Goal: Find specific page/section: Find specific page/section

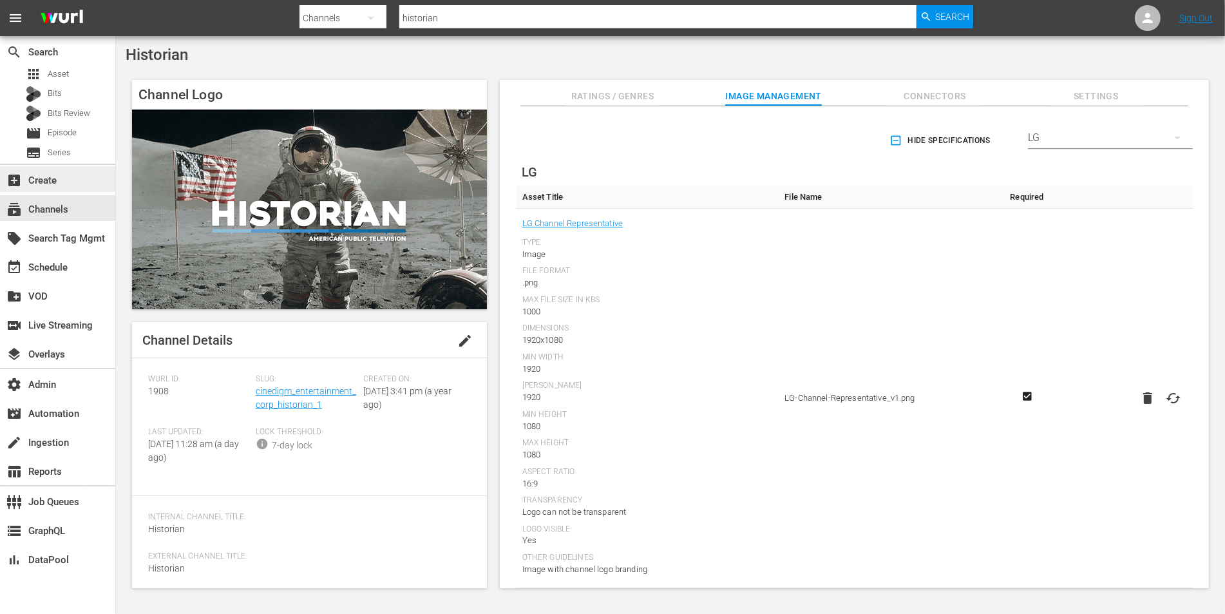
scroll to position [1064, 0]
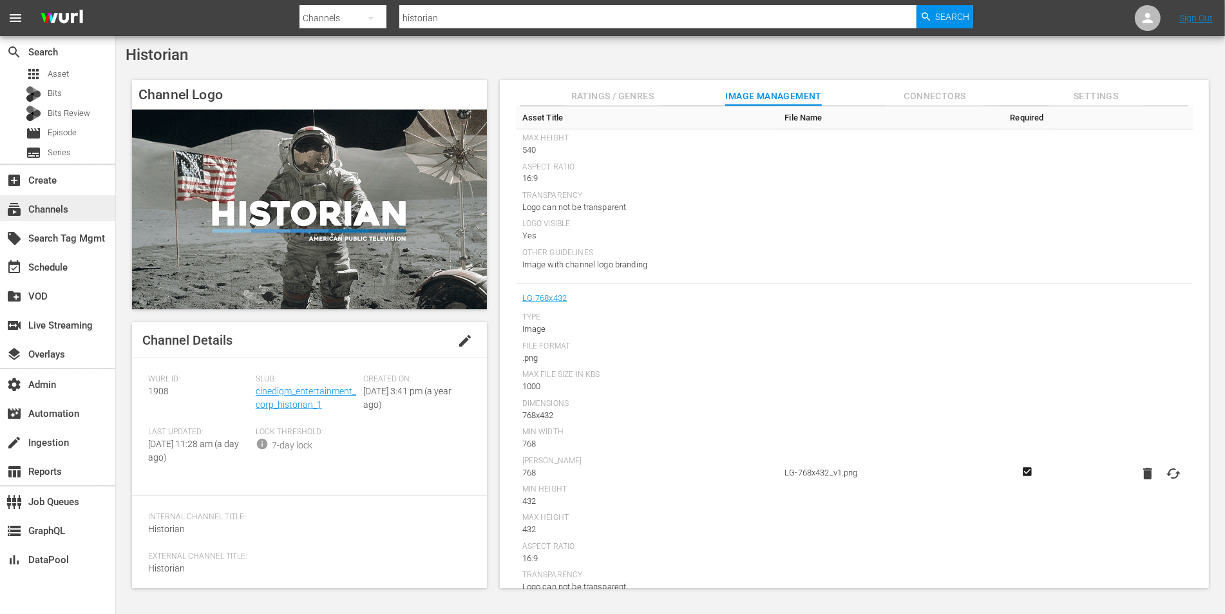
click at [77, 207] on div "subscriptions Channels" at bounding box center [57, 208] width 115 height 26
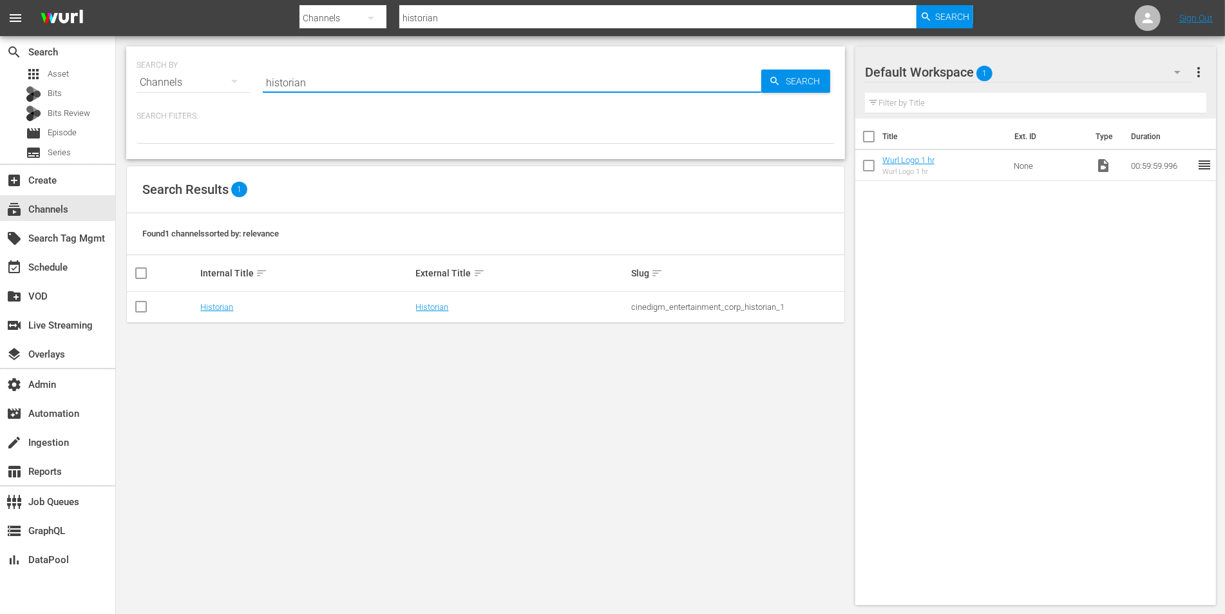
drag, startPoint x: 319, startPoint y: 84, endPoint x: 242, endPoint y: 84, distance: 76.6
click at [242, 84] on div "SEARCH BY Search By Channels Search ID, Title, Description, Keywords, or Catego…" at bounding box center [486, 75] width 698 height 46
type input "="
paste input "iheart_iheartchristmas_1"
type input "iheart_iheartchristmas_1"
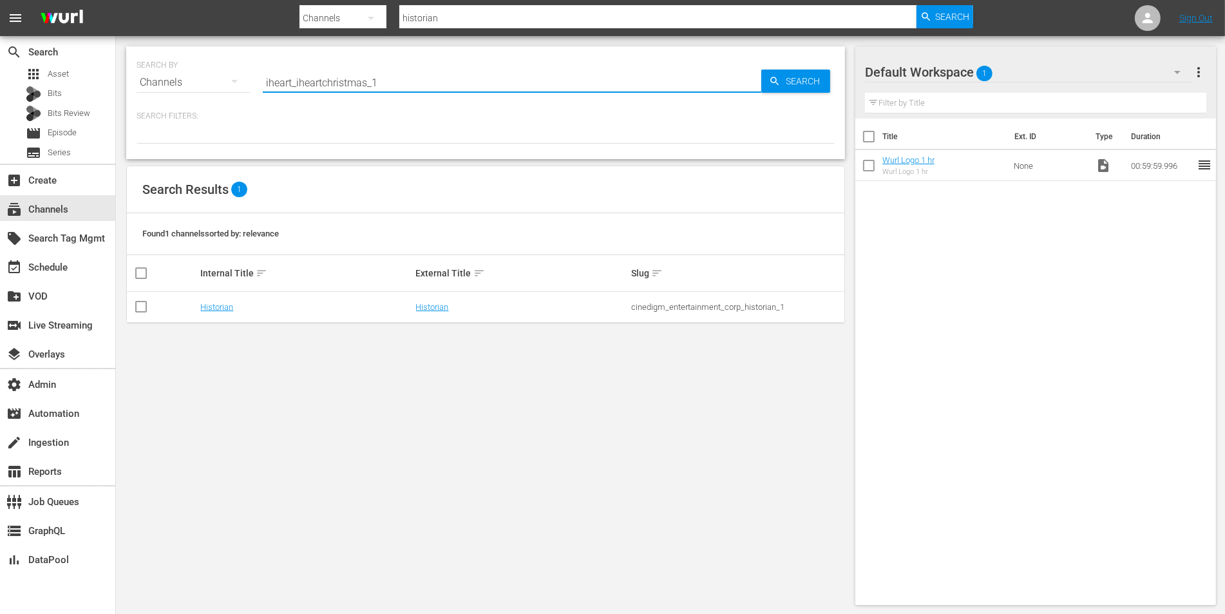
type input "iheart_iheartchristmas_1"
click at [225, 308] on link "iHeartChristmas" at bounding box center [230, 307] width 60 height 10
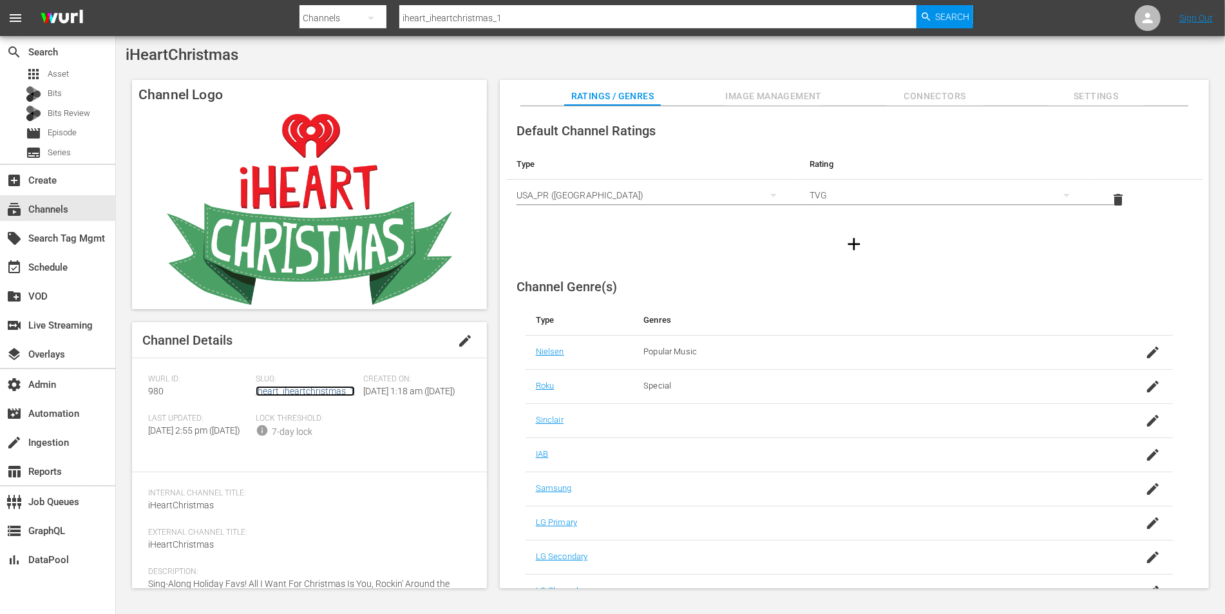
click at [313, 388] on link "iheart_iheartchristmas_1" at bounding box center [305, 391] width 99 height 10
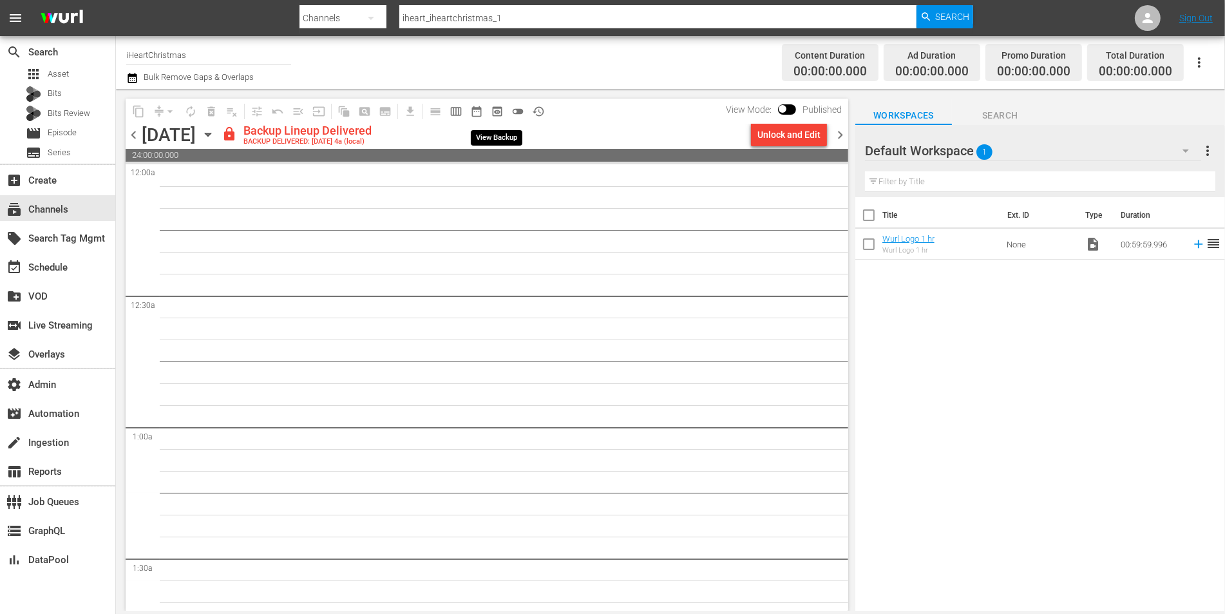
click at [491, 107] on span "preview_outlined" at bounding box center [497, 111] width 13 height 13
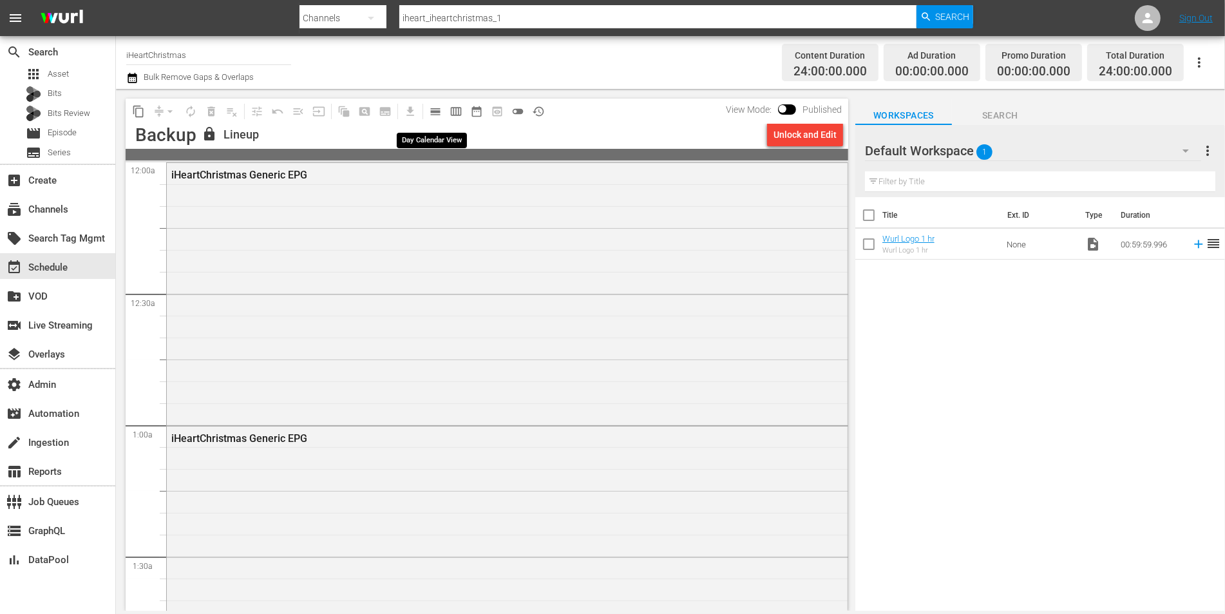
click at [435, 116] on span "calendar_view_day_outlined" at bounding box center [435, 111] width 13 height 13
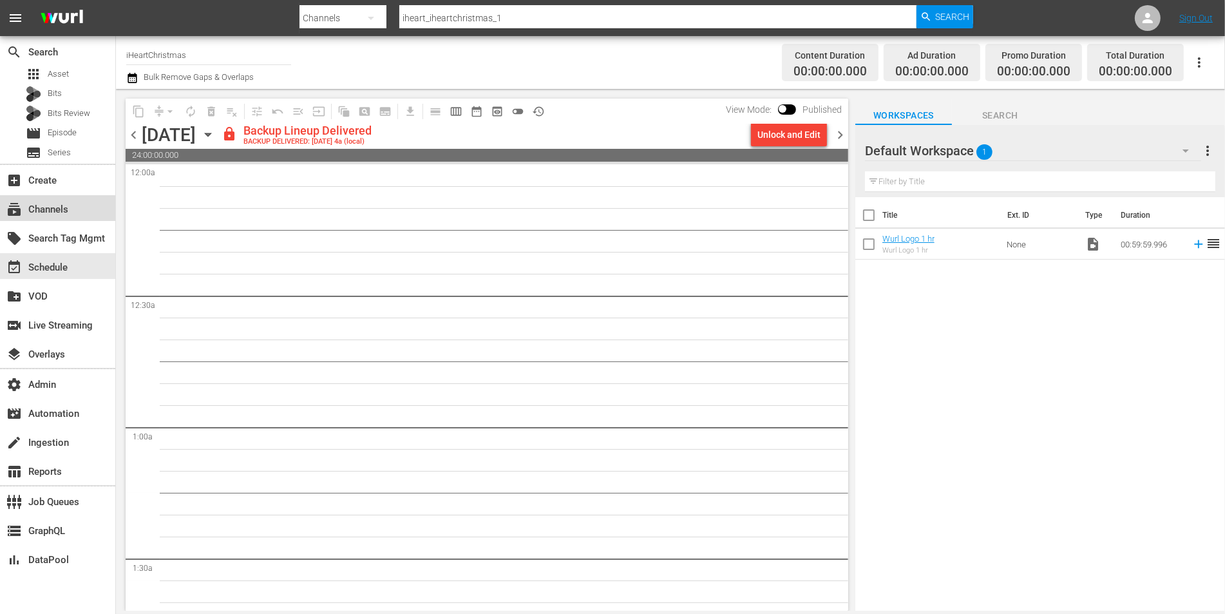
click at [71, 216] on div "subscriptions Channels" at bounding box center [57, 208] width 115 height 26
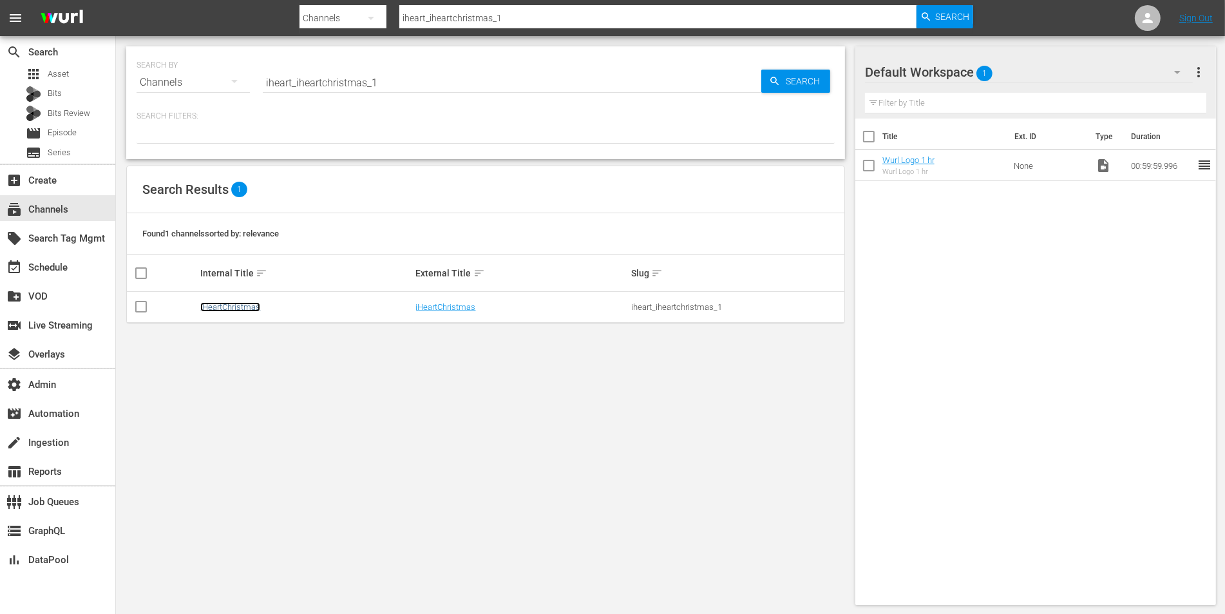
click at [249, 304] on link "iHeartChristmas" at bounding box center [230, 307] width 60 height 10
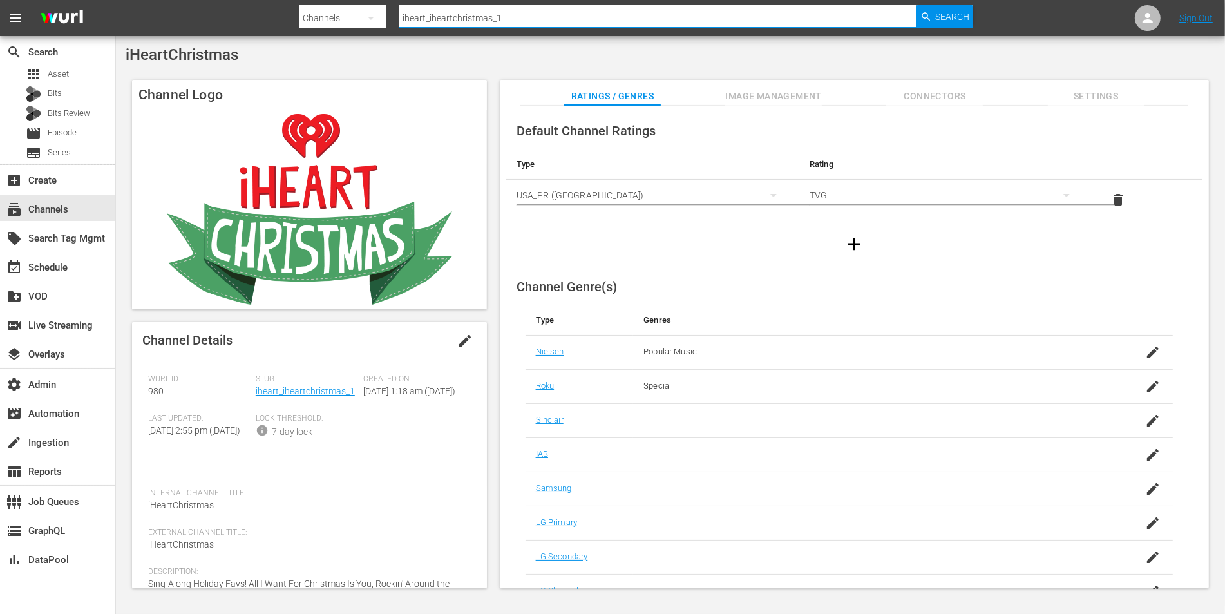
drag, startPoint x: 506, startPoint y: 21, endPoint x: 393, endPoint y: 21, distance: 112.7
click at [393, 21] on div "Search By Channels Search ID, Title, Description, Keywords, or Category iheart_…" at bounding box center [636, 18] width 674 height 31
paste input "iheart_northpoleradio_1"
type input "iheart_northpoleradio_1"
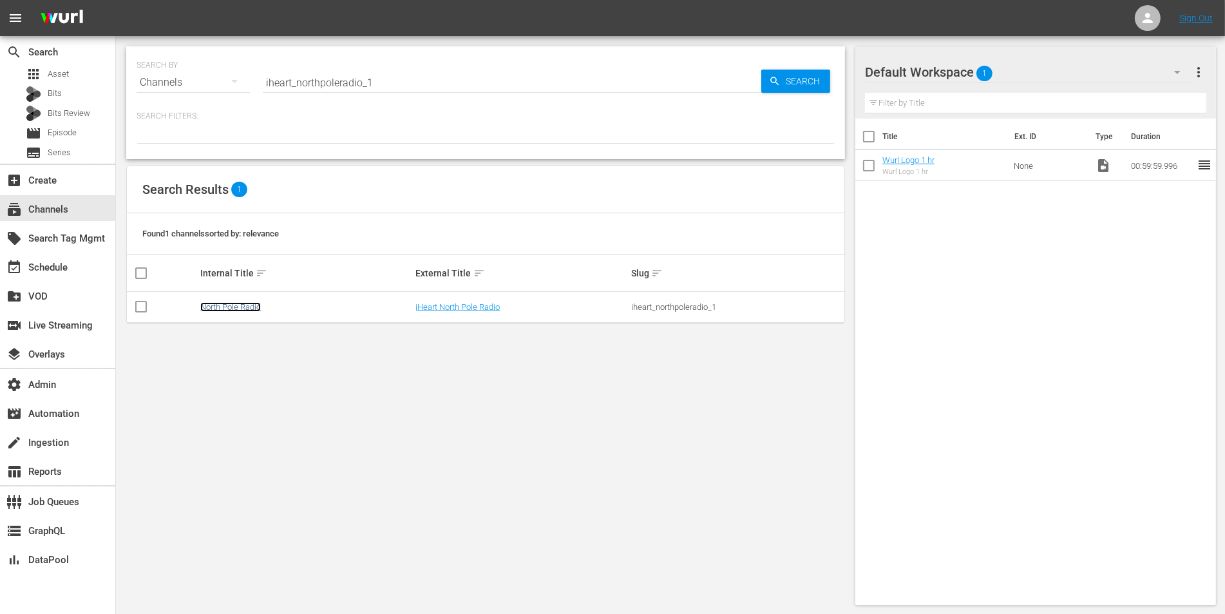
click at [242, 307] on link "North Pole Radio" at bounding box center [230, 307] width 61 height 10
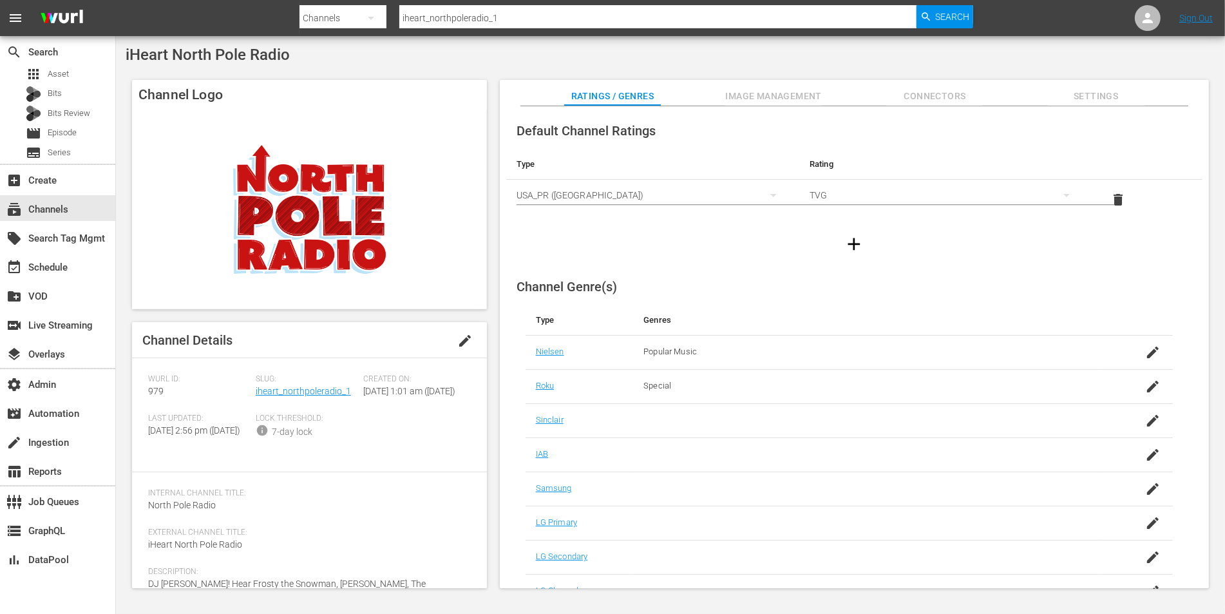
scroll to position [56, 0]
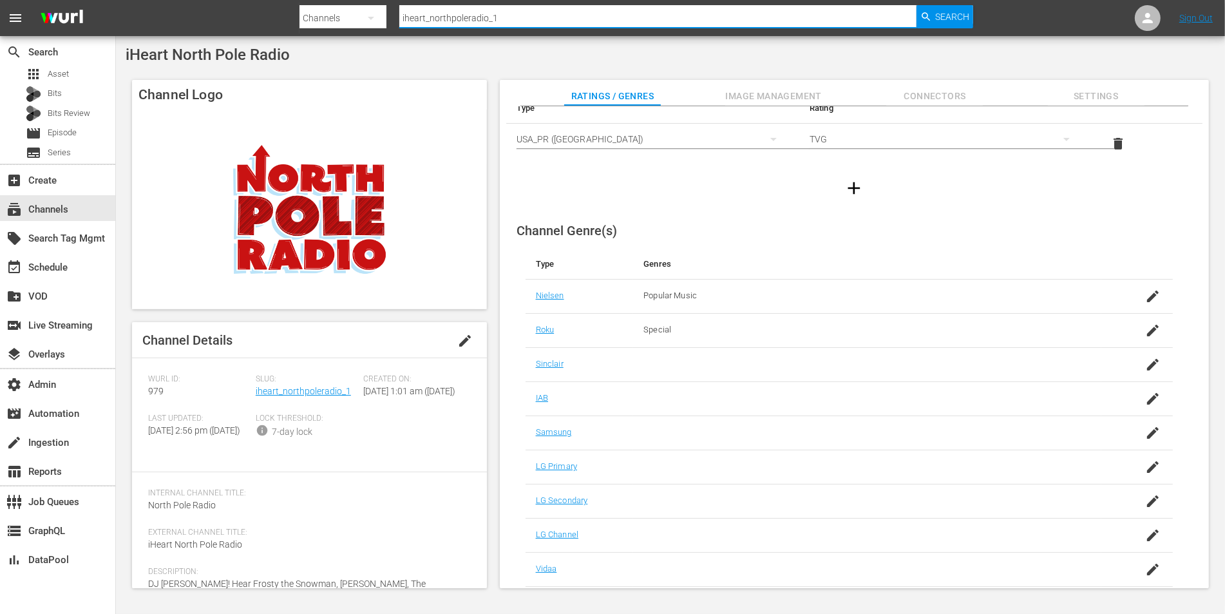
drag, startPoint x: 502, startPoint y: 12, endPoint x: 521, endPoint y: 19, distance: 20.0
click at [521, 19] on input "iheart_northpoleradio_1" at bounding box center [657, 18] width 517 height 31
paste input "iheart_ihearchristmaclassics_1"
type input "iheart_ihearchristmaclassics_1"
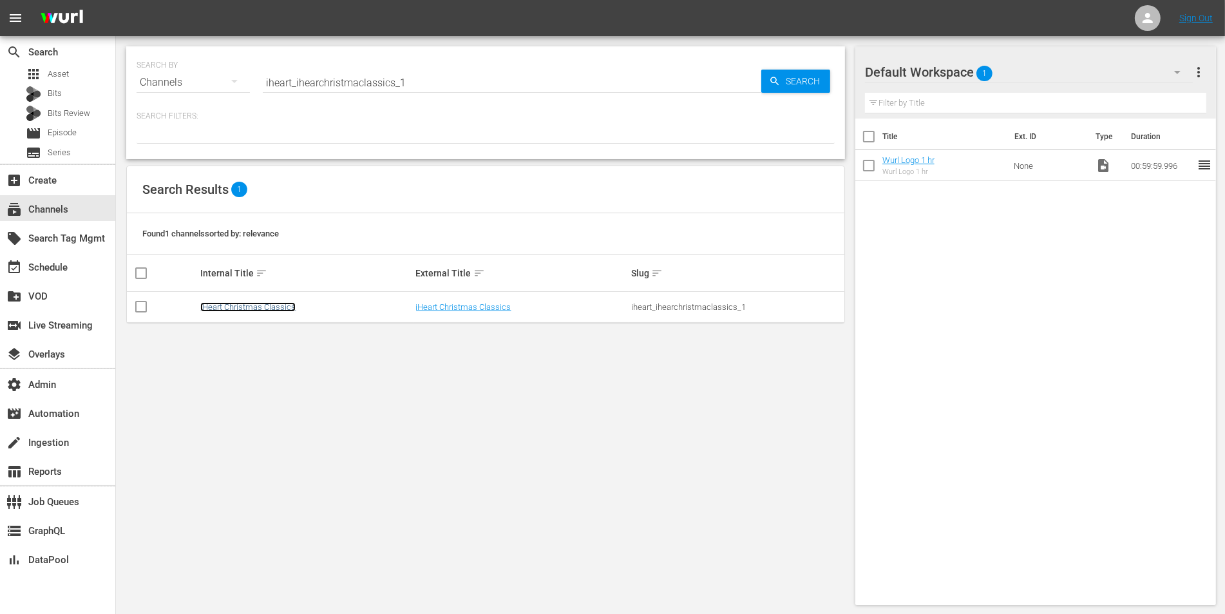
click at [243, 308] on link "iHeart Christmas Classics" at bounding box center [247, 307] width 95 height 10
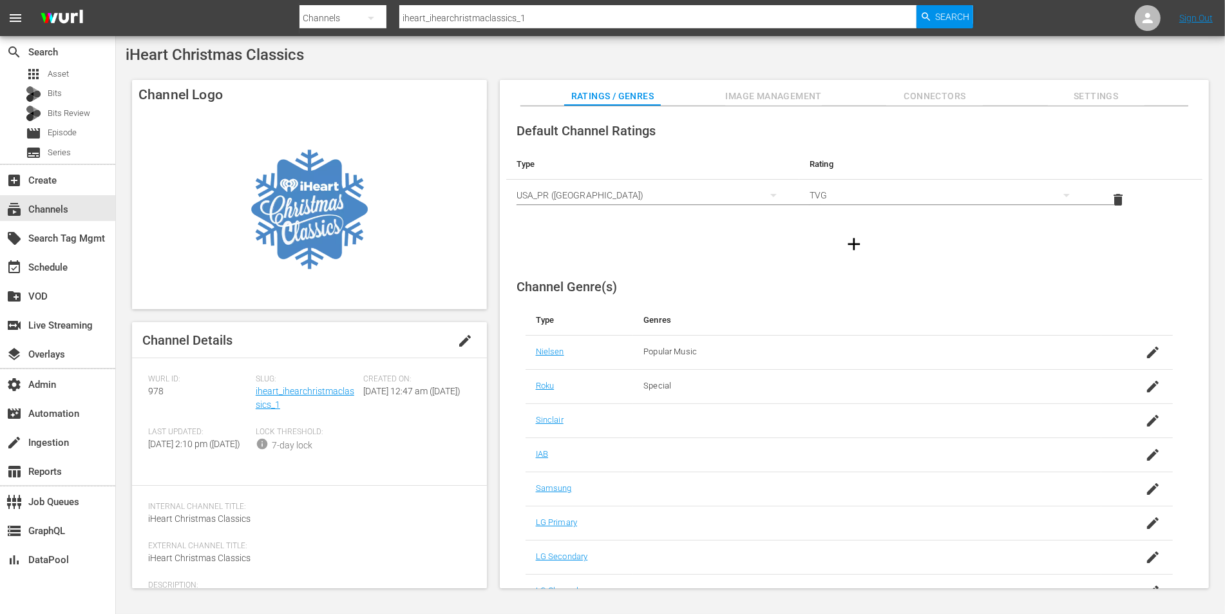
scroll to position [56, 0]
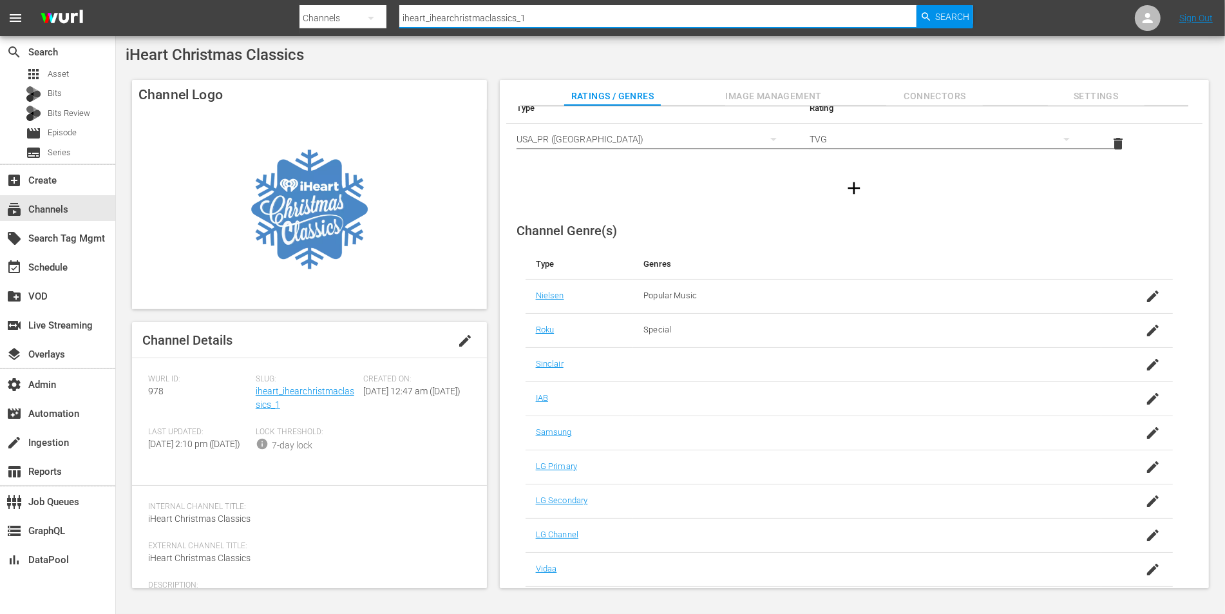
drag, startPoint x: 531, startPoint y: 18, endPoint x: 400, endPoint y: 15, distance: 130.8
click at [400, 15] on input "iheart_ihearchristmaclassics_1" at bounding box center [657, 18] width 517 height 31
paste input "christmasjazz"
type input "iheart_christmasjazz_1"
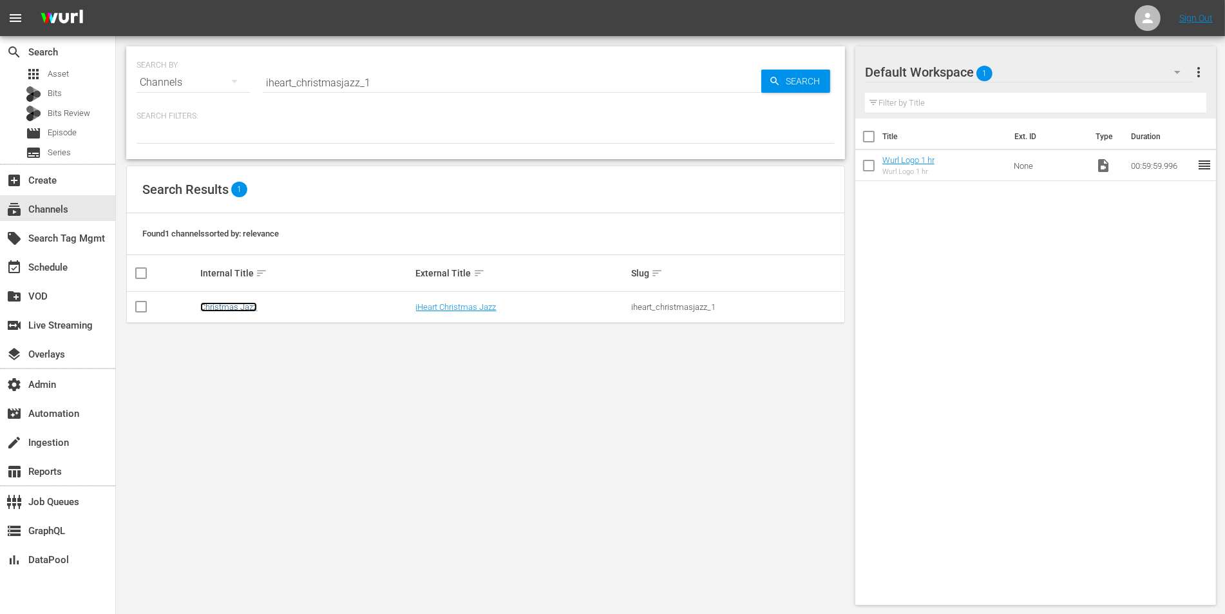
click at [244, 307] on link "Christmas Jazz" at bounding box center [228, 307] width 57 height 10
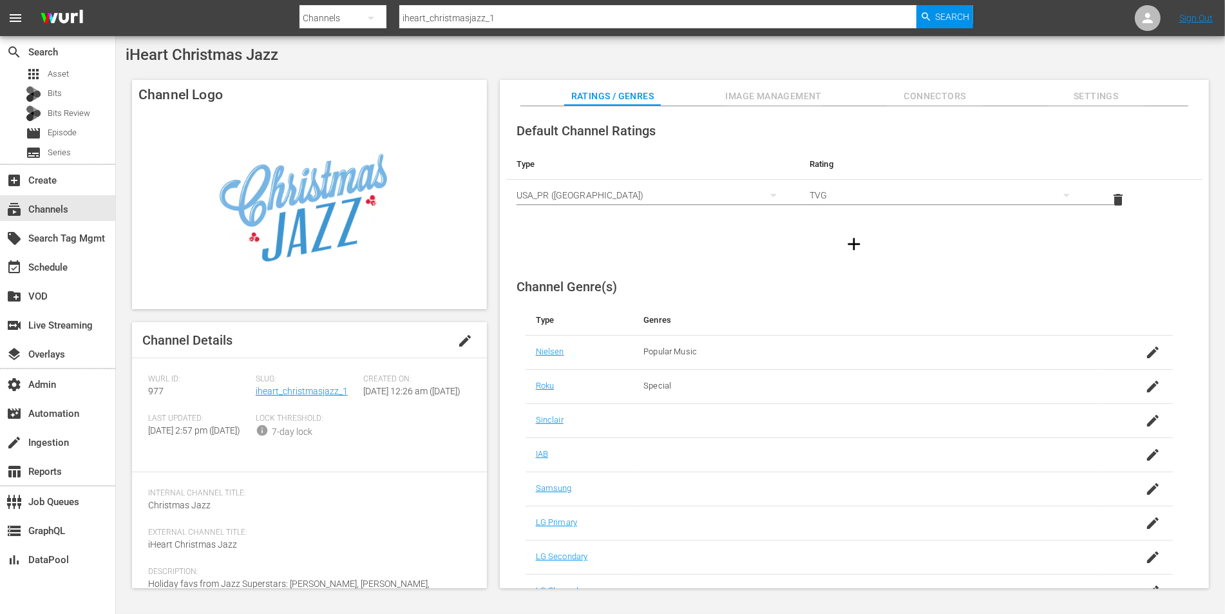
scroll to position [56, 0]
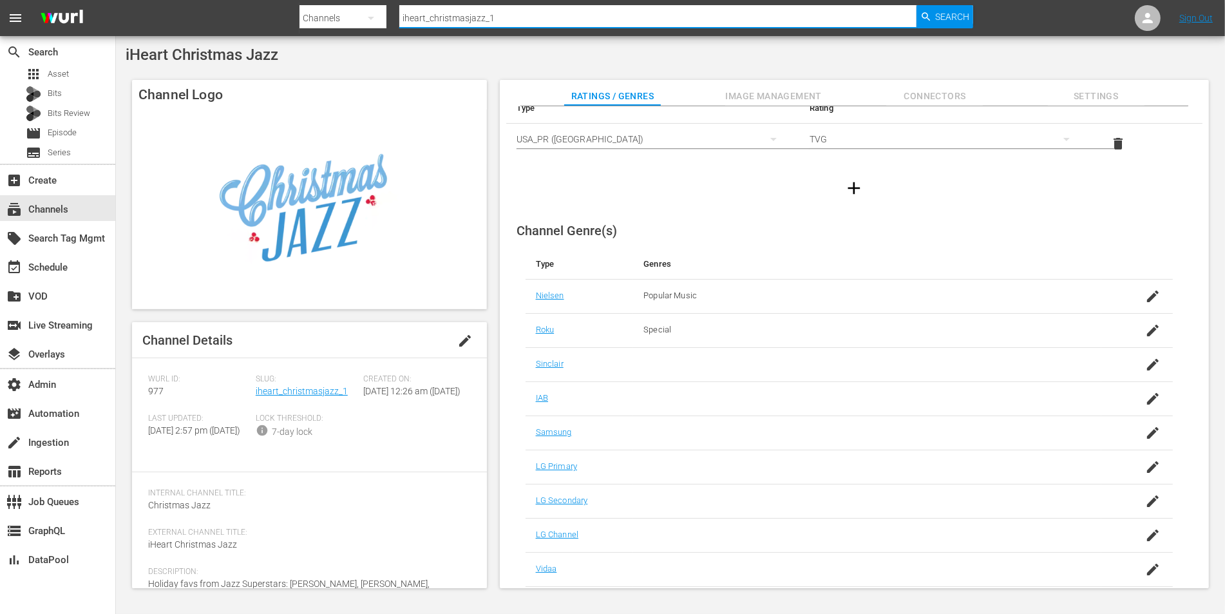
drag, startPoint x: 495, startPoint y: 21, endPoint x: 400, endPoint y: 24, distance: 94.8
click at [399, 24] on input "iheart_christmasjazz_1" at bounding box center [657, 18] width 517 height 31
drag, startPoint x: 495, startPoint y: 19, endPoint x: 403, endPoint y: 17, distance: 92.8
click at [403, 17] on input "iheart_christmasjazz_1" at bounding box center [657, 18] width 517 height 31
type input "sparklemovies"
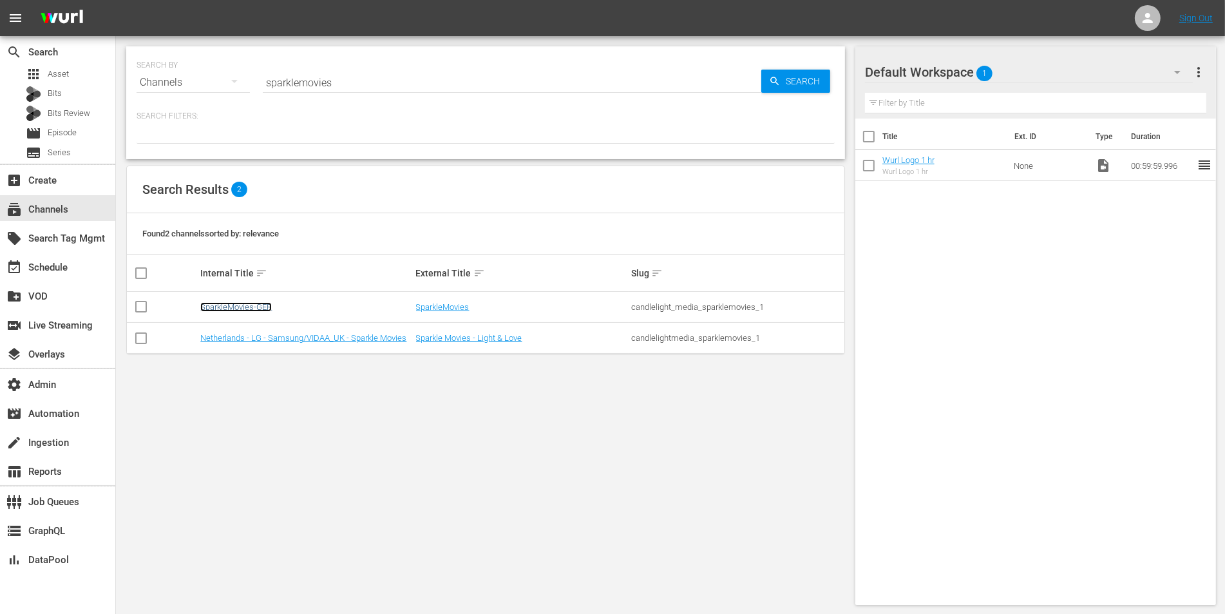
click at [252, 304] on link "SparkleMovies-GER" at bounding box center [235, 307] width 71 height 10
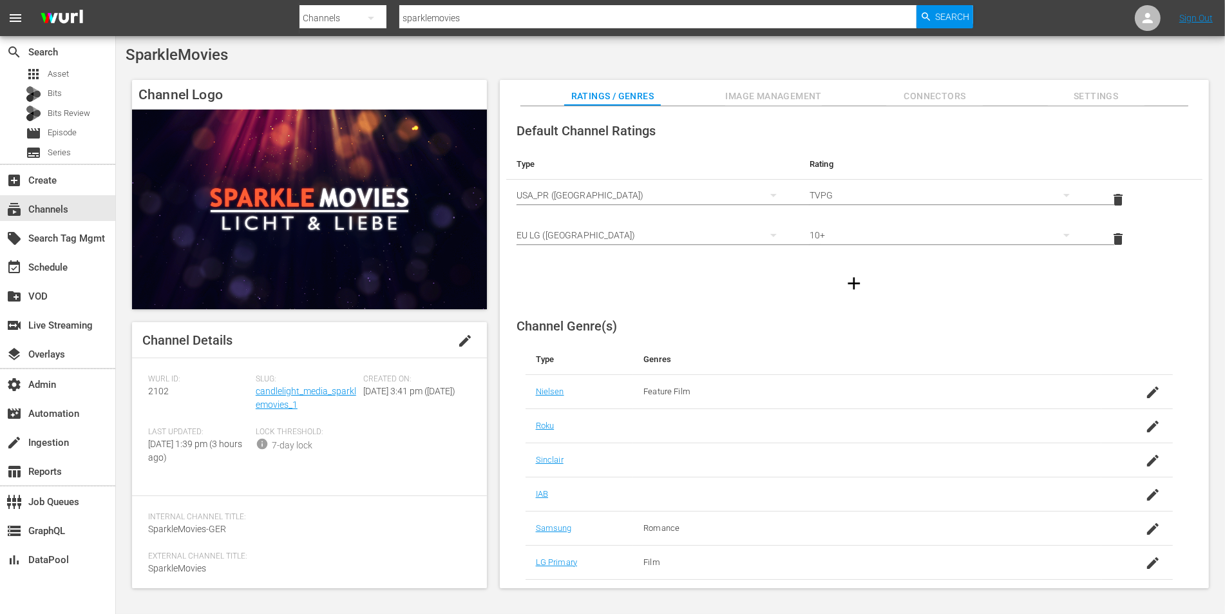
click at [773, 93] on span "Image Management" at bounding box center [773, 96] width 97 height 16
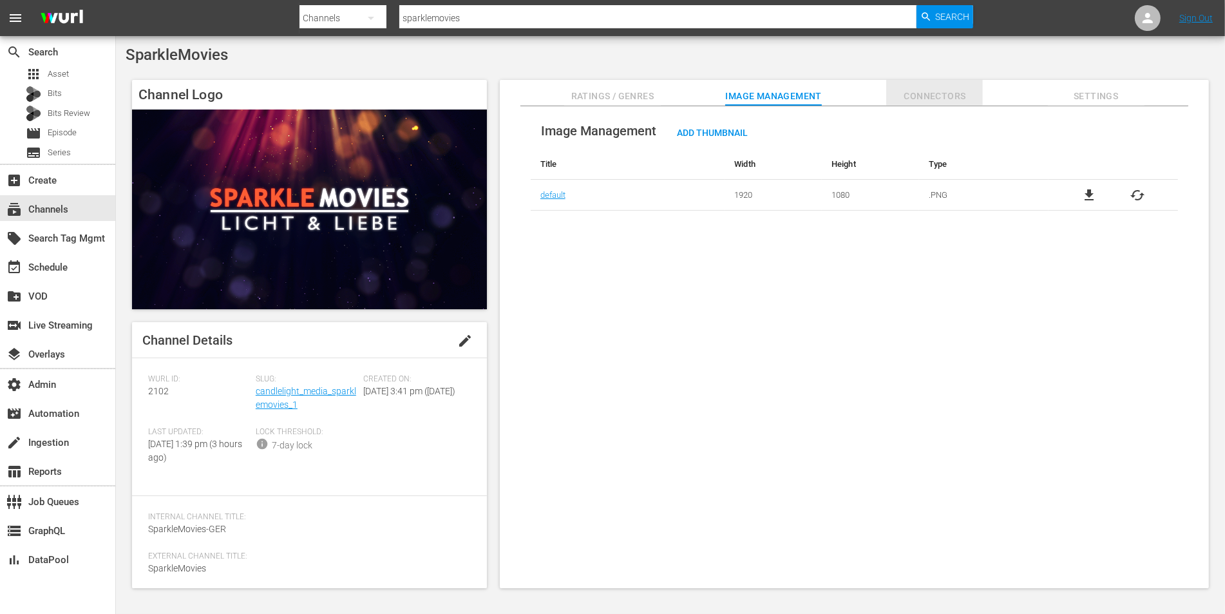
click at [942, 100] on span "Connectors" at bounding box center [934, 96] width 97 height 16
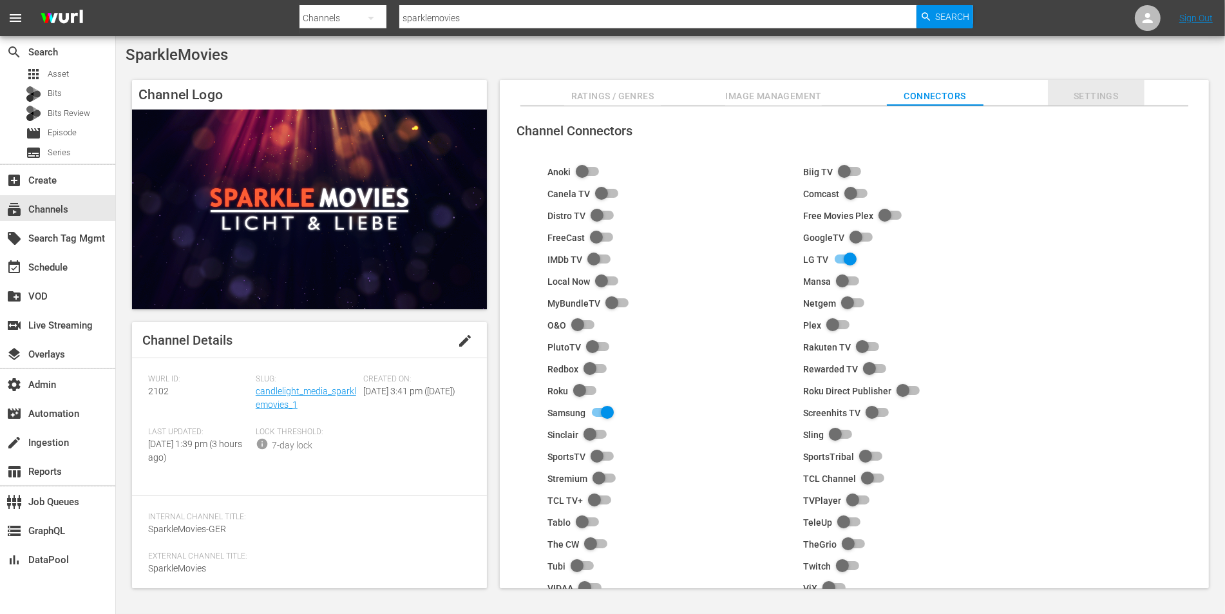
click at [1079, 84] on button "Settings" at bounding box center [1096, 93] width 97 height 26
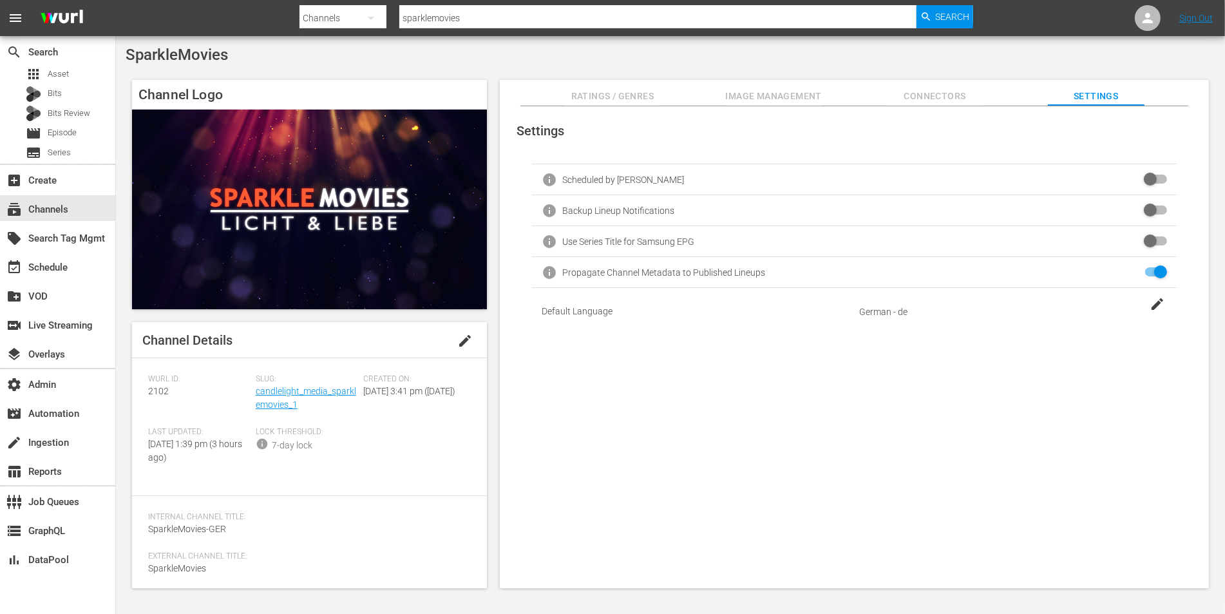
click at [605, 87] on button "Ratings / Genres" at bounding box center [612, 93] width 97 height 26
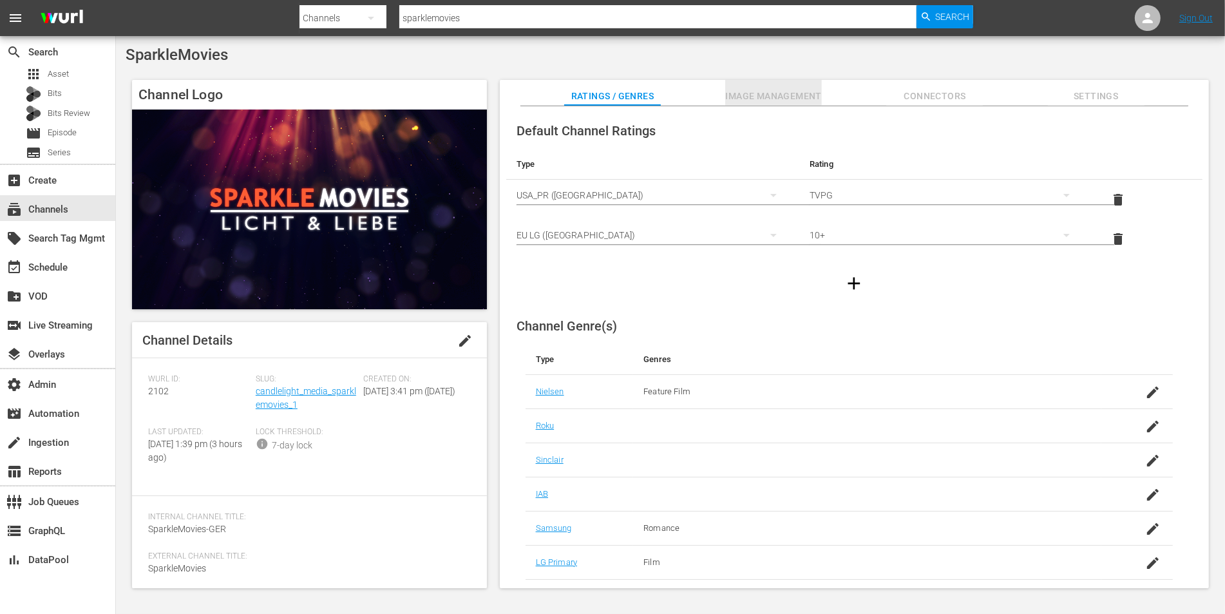
click at [777, 91] on span "Image Management" at bounding box center [773, 96] width 97 height 16
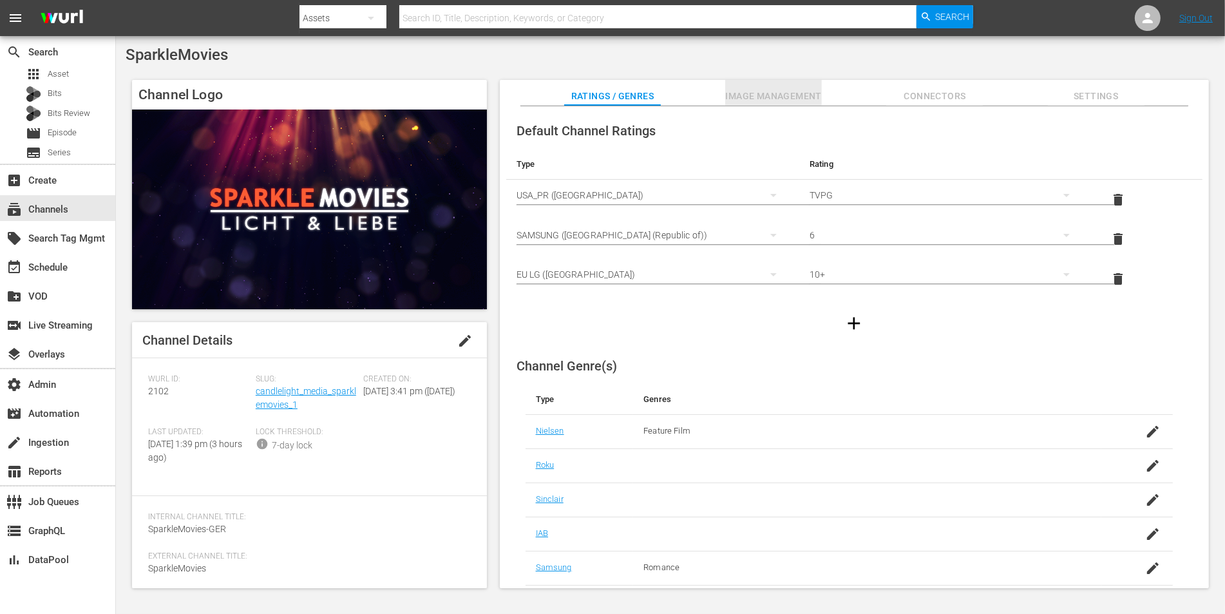
click at [739, 104] on button "Image Management" at bounding box center [773, 93] width 97 height 26
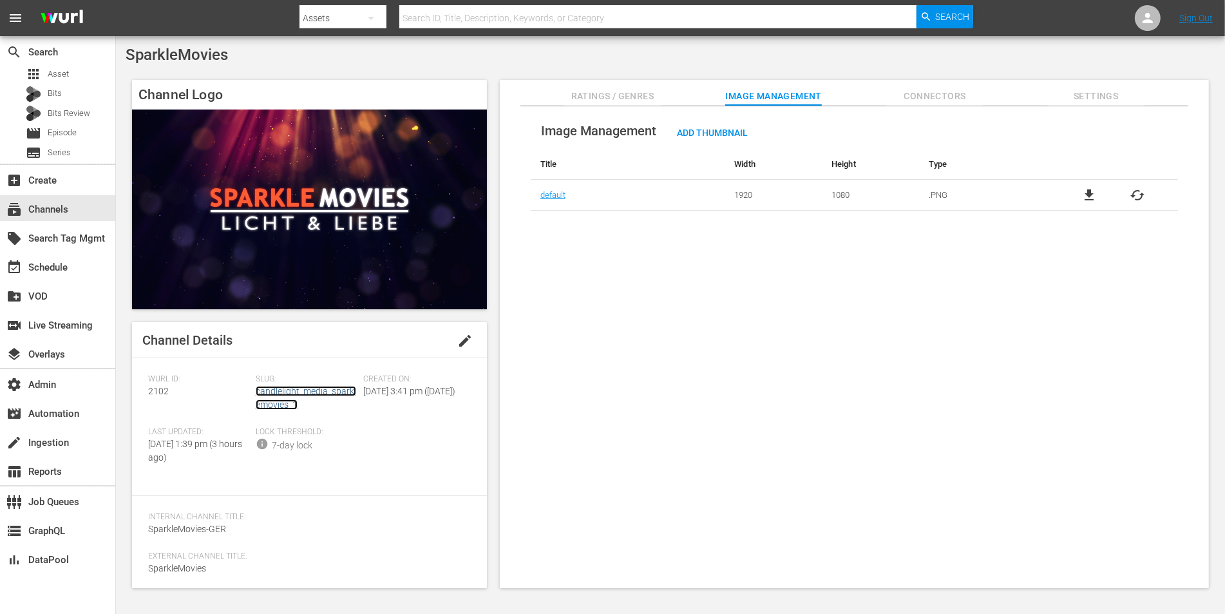
click at [276, 402] on link "candlelight_media_sparklemovies_1" at bounding box center [306, 398] width 100 height 24
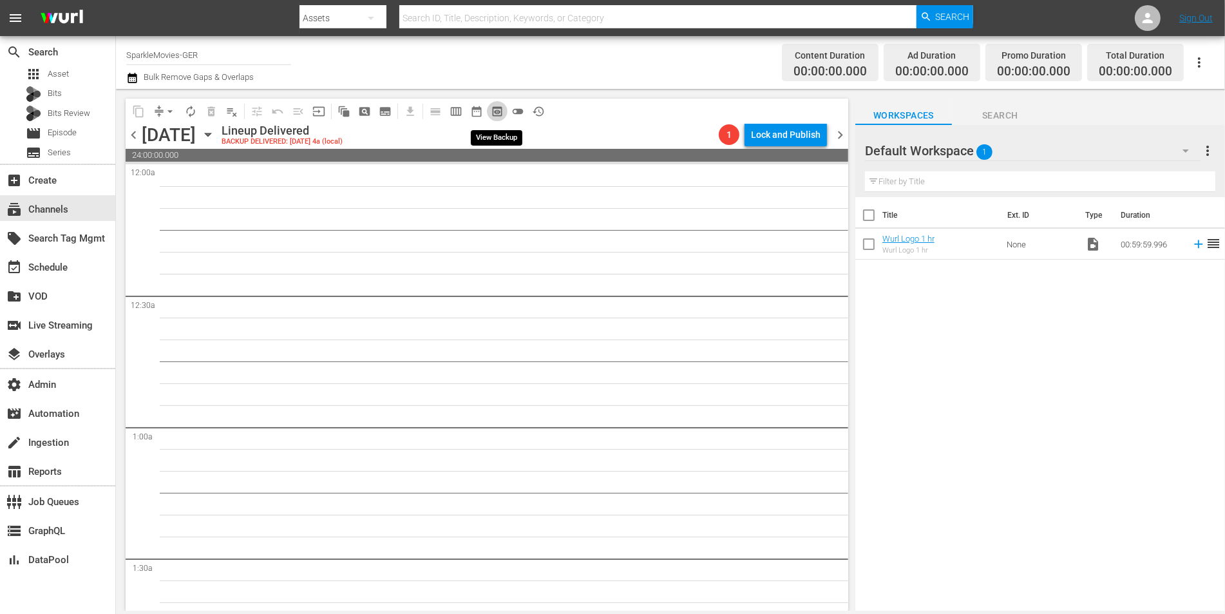
click at [488, 106] on button "preview_outlined" at bounding box center [497, 111] width 21 height 21
